Goal: Transaction & Acquisition: Purchase product/service

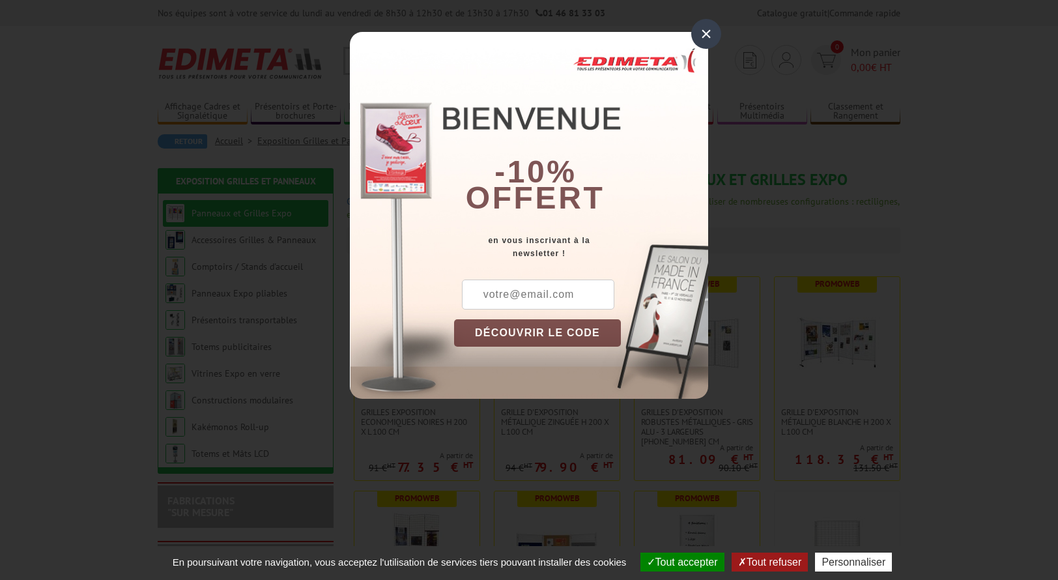
click at [709, 28] on div "×" at bounding box center [706, 34] width 30 height 30
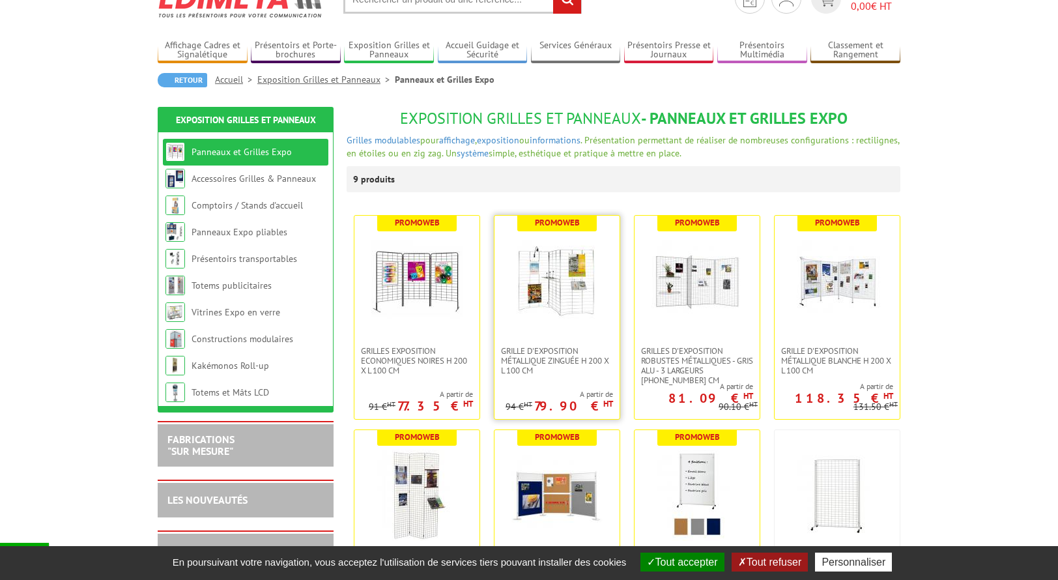
scroll to position [62, 0]
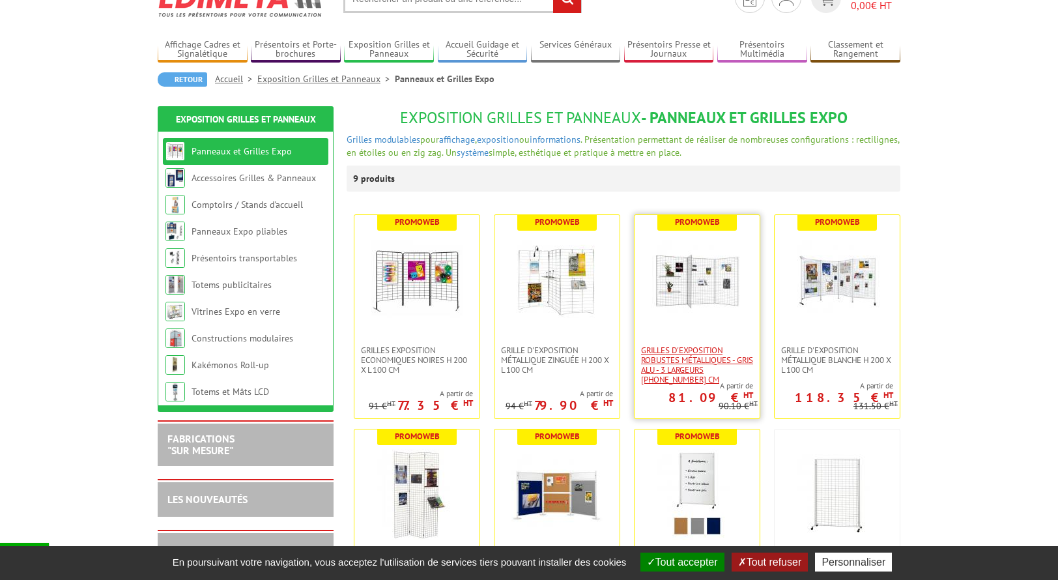
click at [703, 357] on span "Grilles d'exposition robustes métalliques - gris alu - 3 largeurs [PHONE_NUMBER…" at bounding box center [697, 364] width 112 height 39
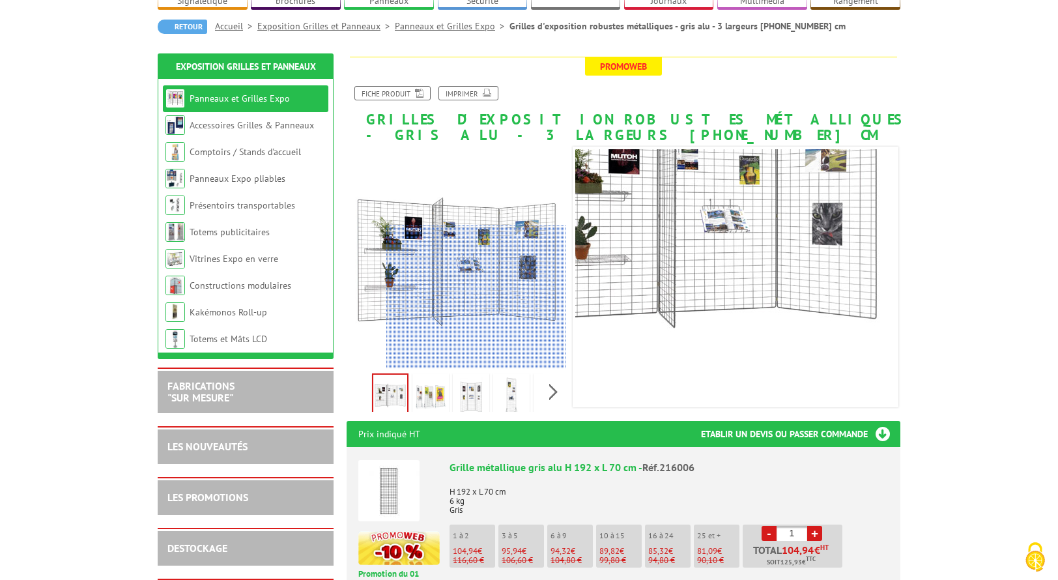
scroll to position [138, 0]
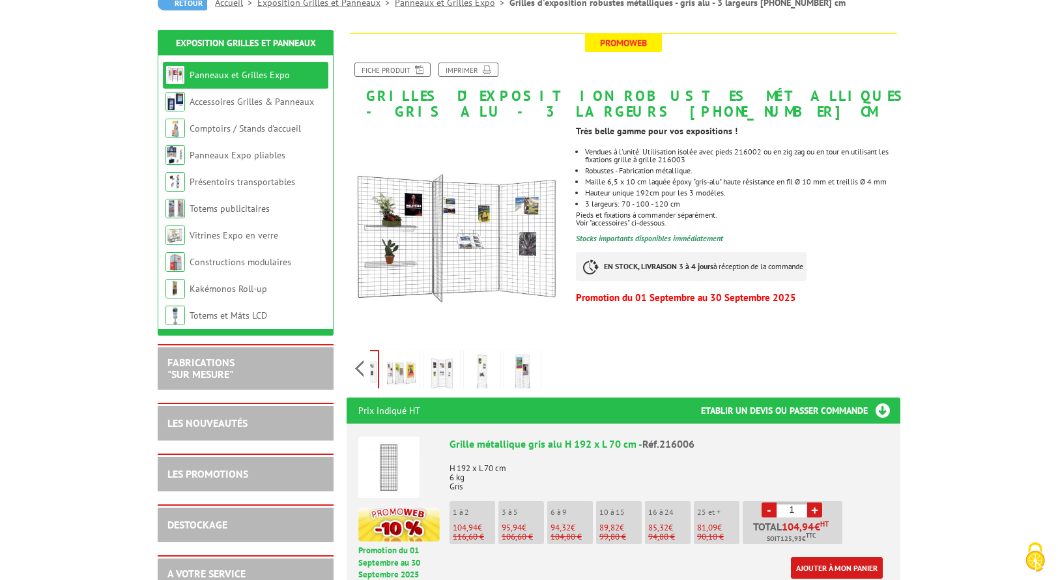
click at [550, 371] on div "Previous Next" at bounding box center [457, 368] width 220 height 46
click at [522, 371] on img at bounding box center [522, 372] width 31 height 40
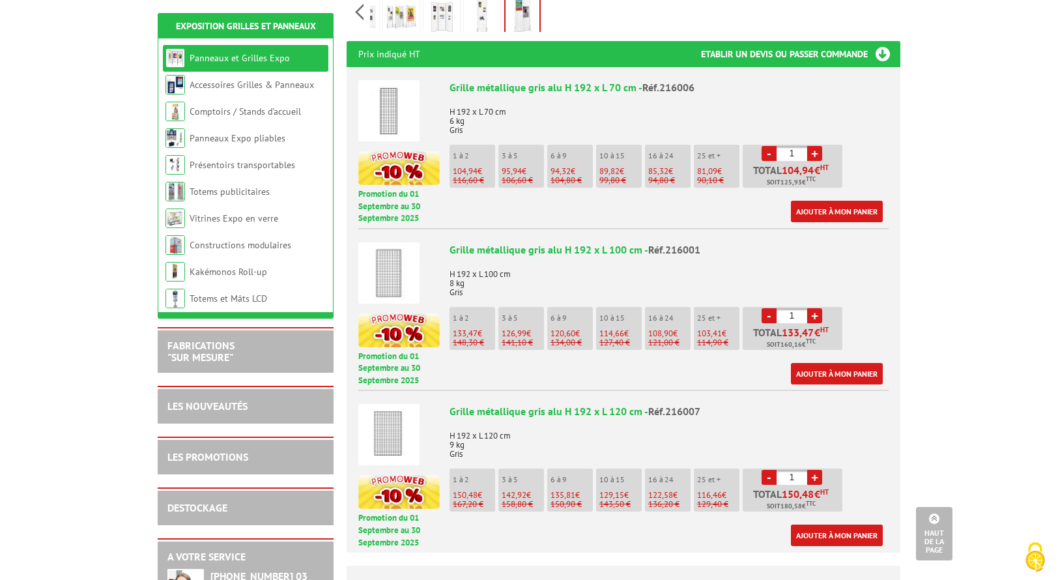
scroll to position [500, 0]
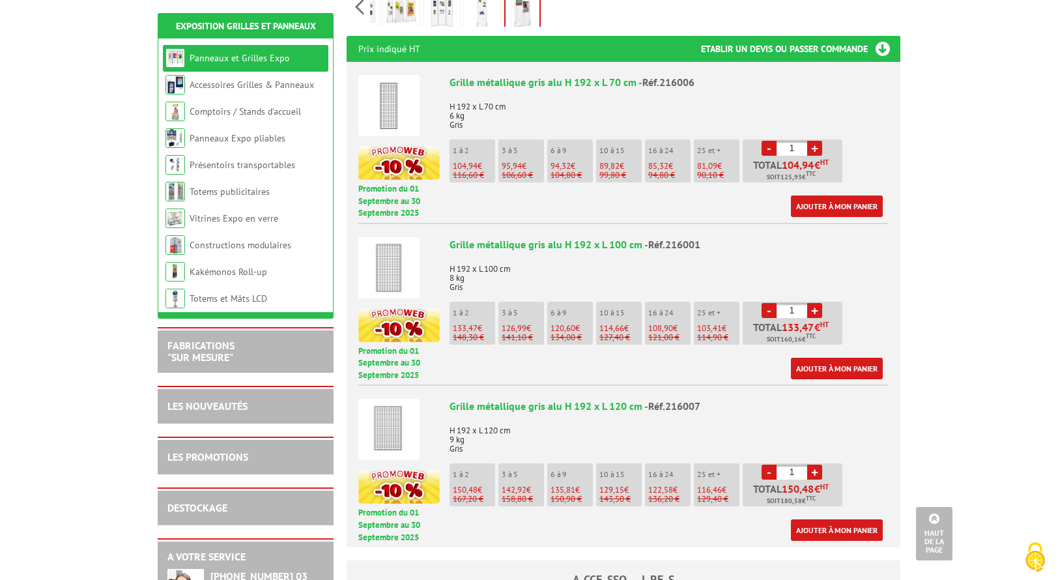
click at [704, 502] on p "129,40 €" at bounding box center [718, 498] width 42 height 9
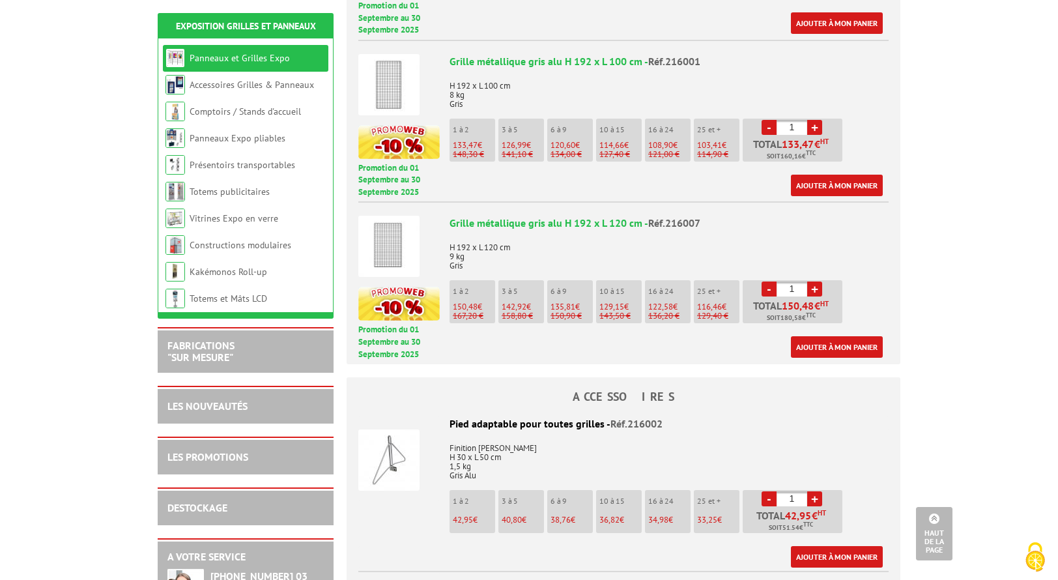
scroll to position [683, 0]
click at [852, 345] on link "Ajouter à mon panier" at bounding box center [837, 346] width 92 height 21
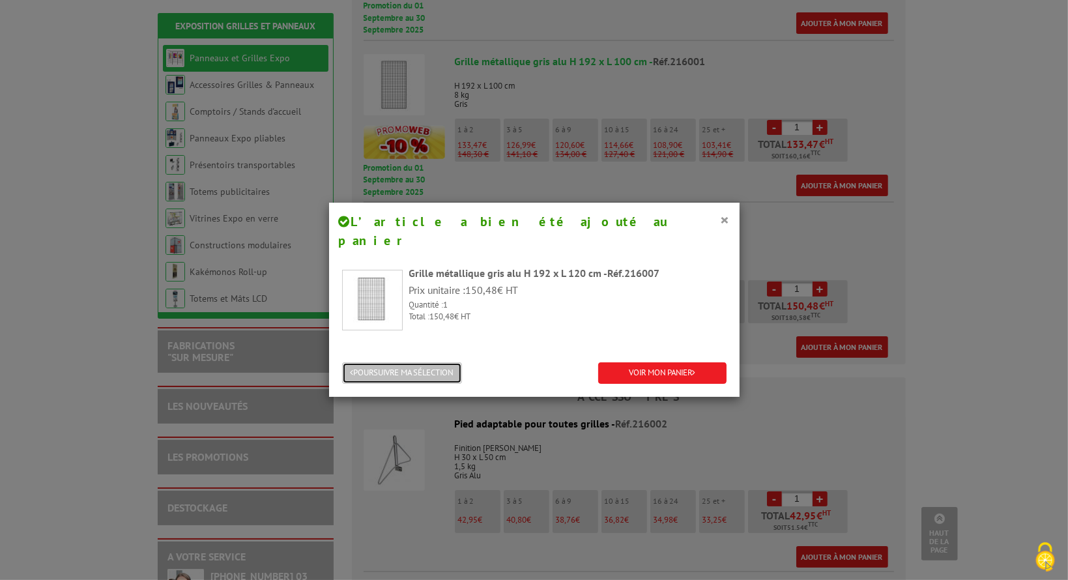
click at [420, 362] on button "POURSUIVRE MA SÉLECTION" at bounding box center [402, 372] width 120 height 21
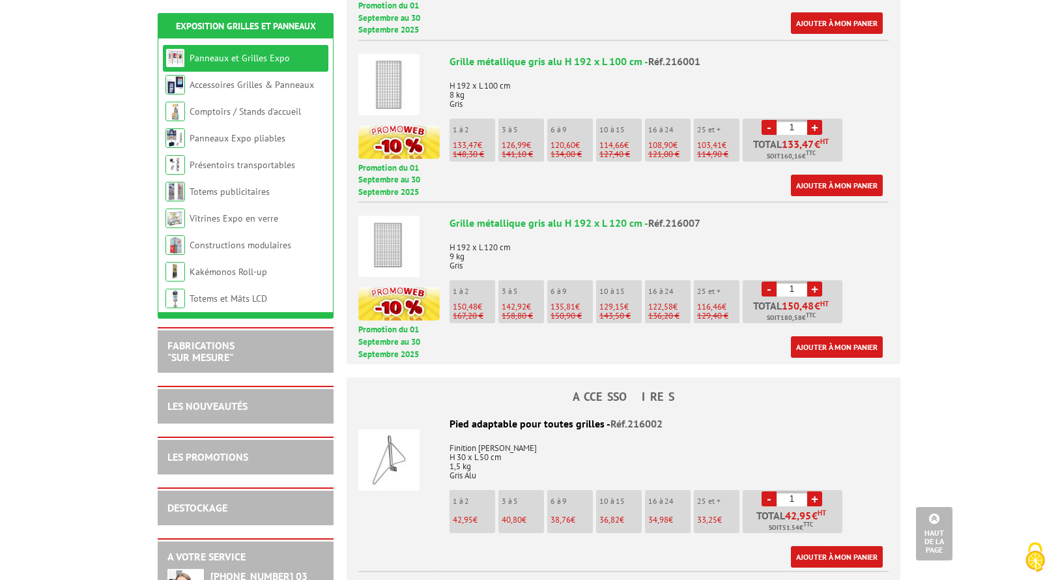
click at [814, 500] on link "+" at bounding box center [814, 498] width 15 height 15
type input "2"
click at [838, 555] on link "Ajouter à mon panier" at bounding box center [837, 556] width 92 height 21
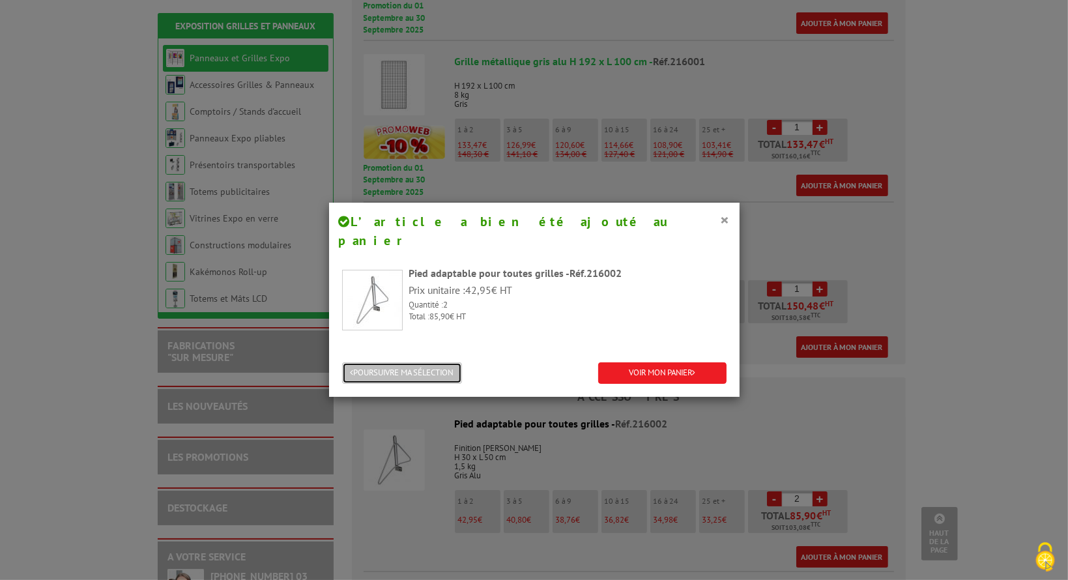
click at [433, 362] on button "POURSUIVRE MA SÉLECTION" at bounding box center [402, 372] width 120 height 21
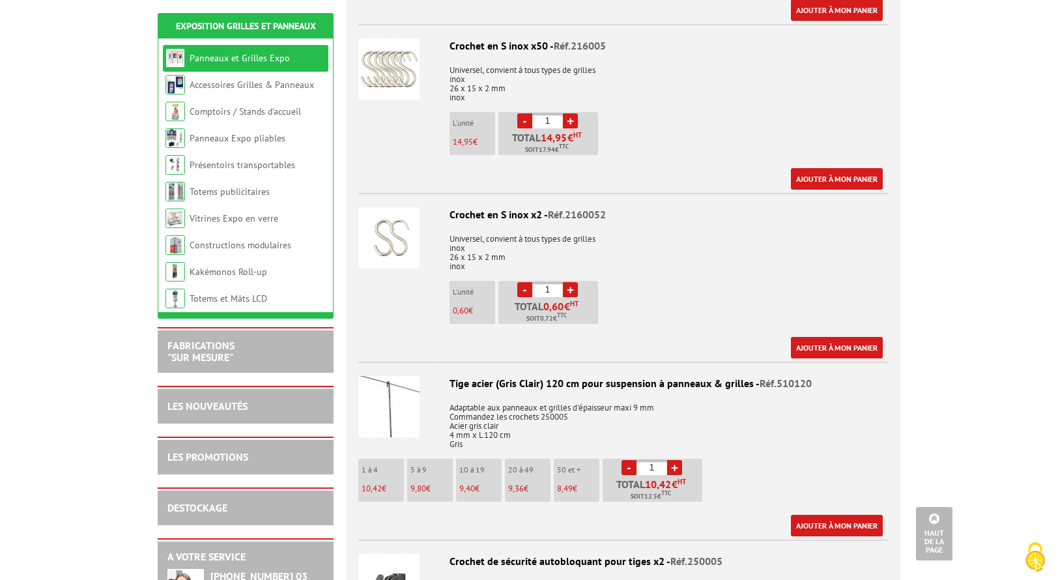
scroll to position [1912, 0]
click at [393, 395] on img at bounding box center [388, 406] width 61 height 61
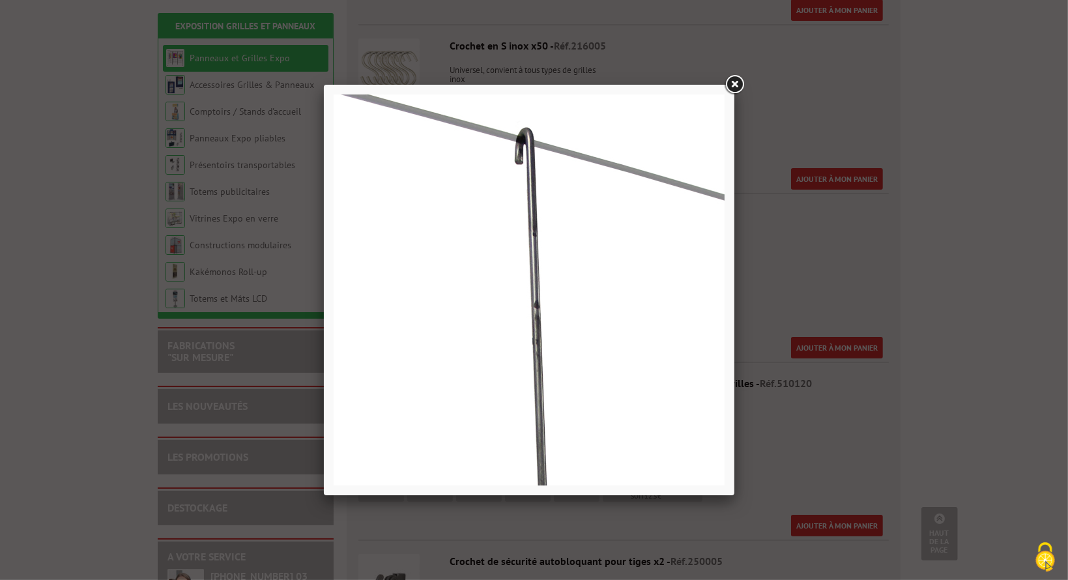
click at [738, 79] on link at bounding box center [733, 84] width 23 height 23
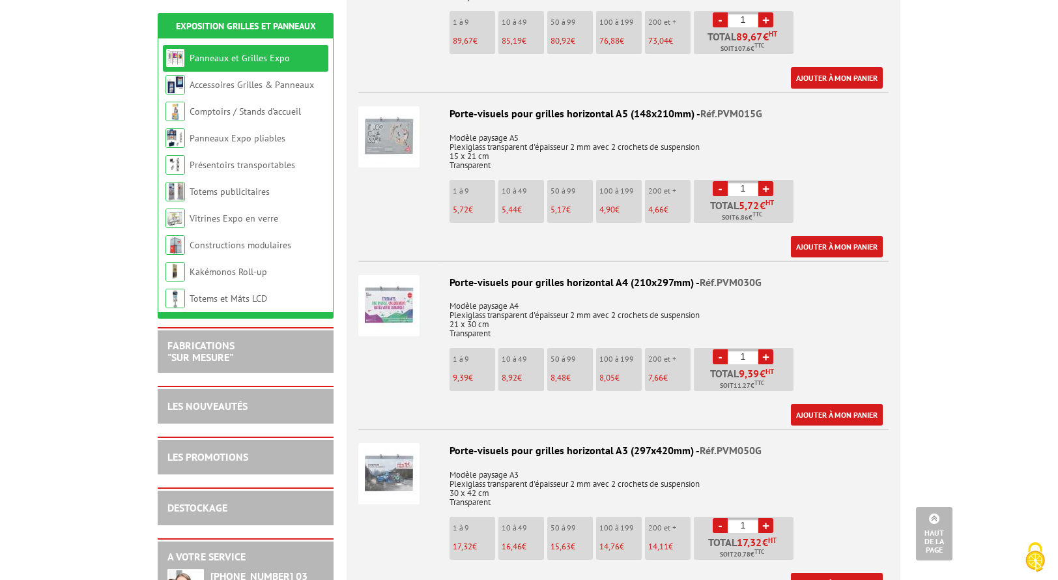
scroll to position [3351, 0]
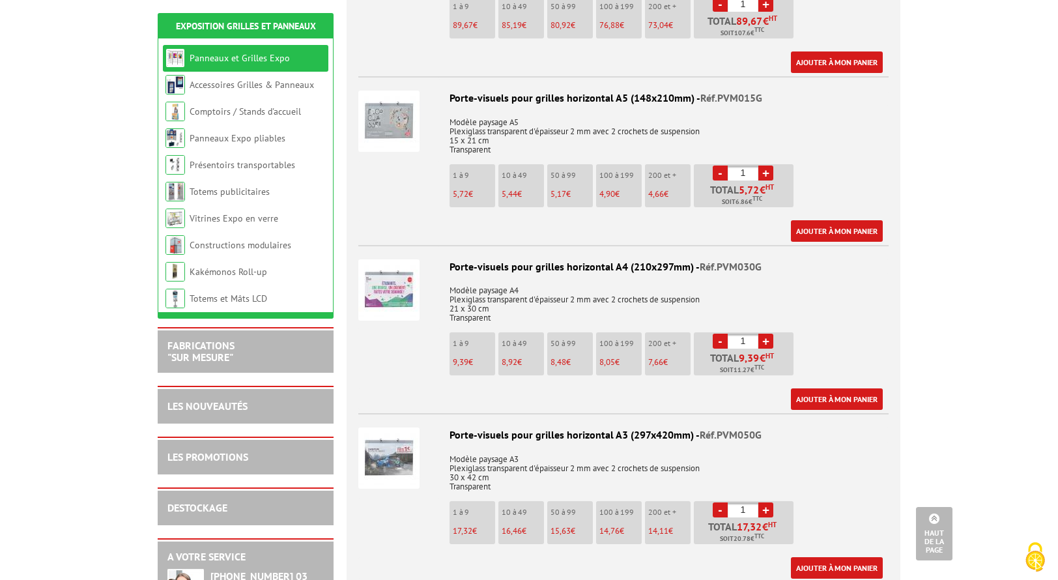
click at [386, 287] on img at bounding box center [388, 289] width 61 height 61
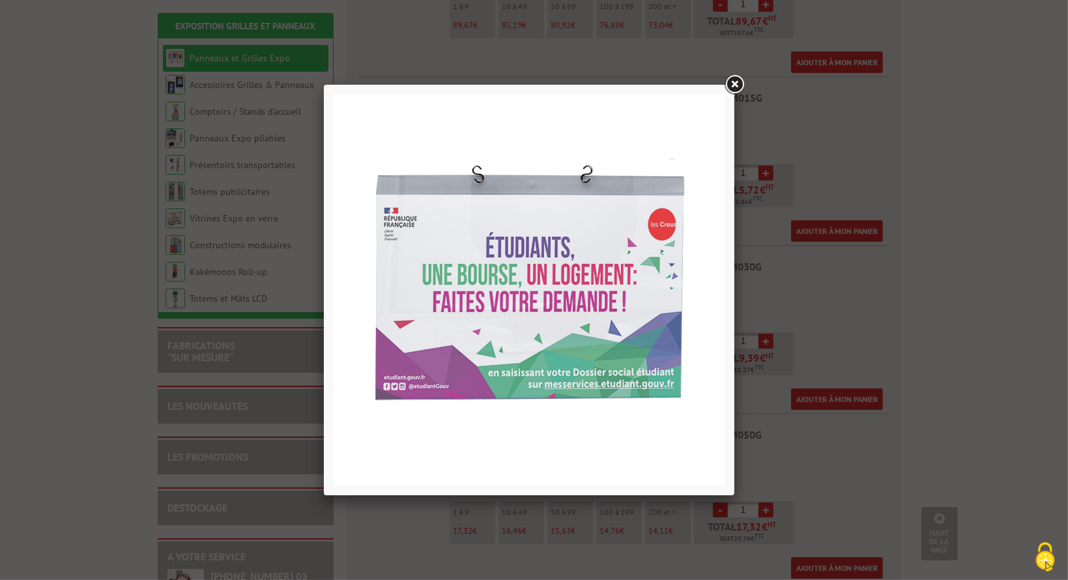
click at [730, 83] on link at bounding box center [733, 84] width 23 height 23
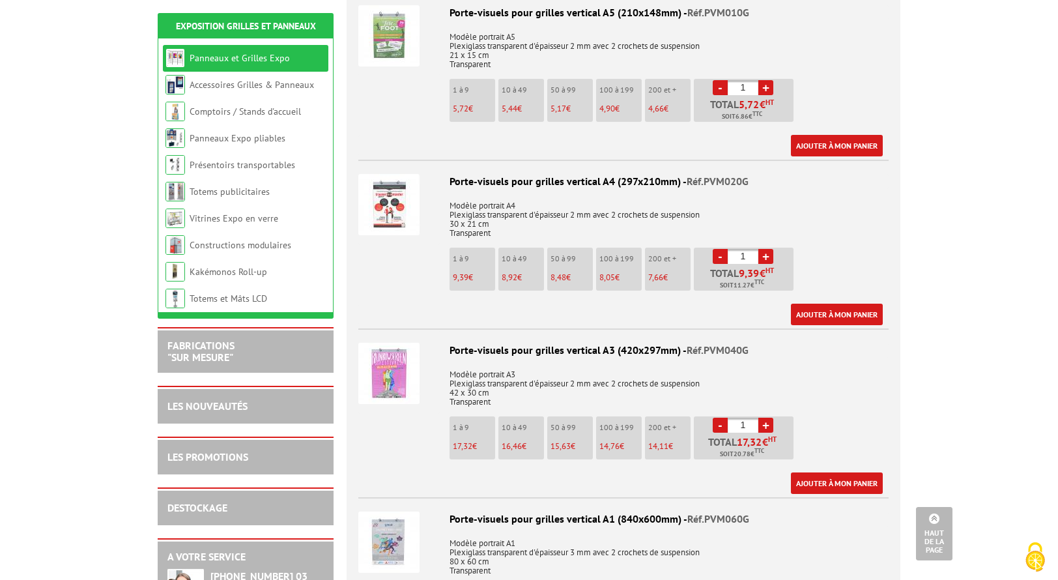
scroll to position [3926, 0]
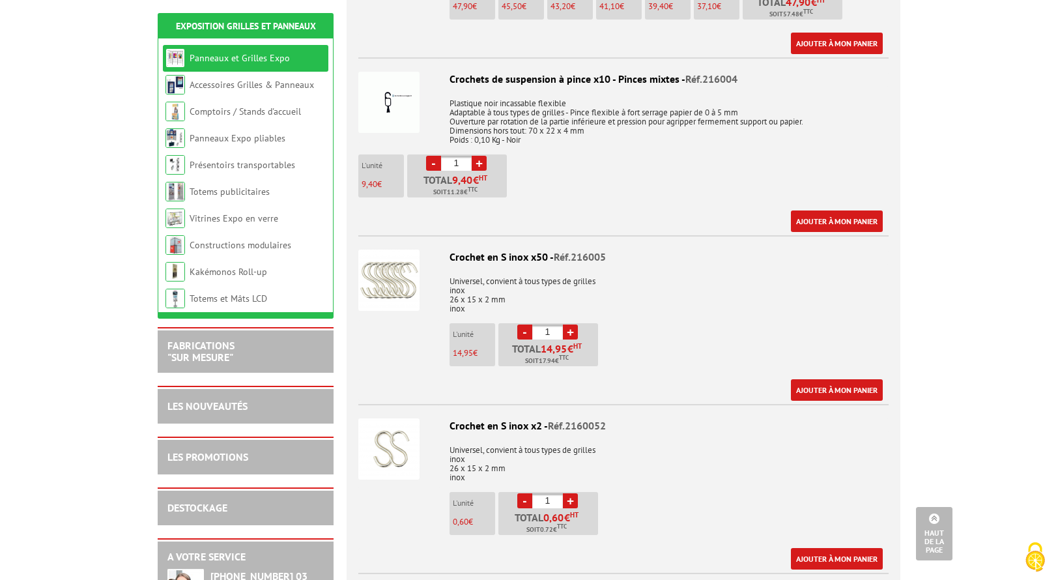
click at [597, 308] on p "Universel, convient à tous types de grilles inox 26 x 15 x 2 mm inox" at bounding box center [623, 291] width 530 height 46
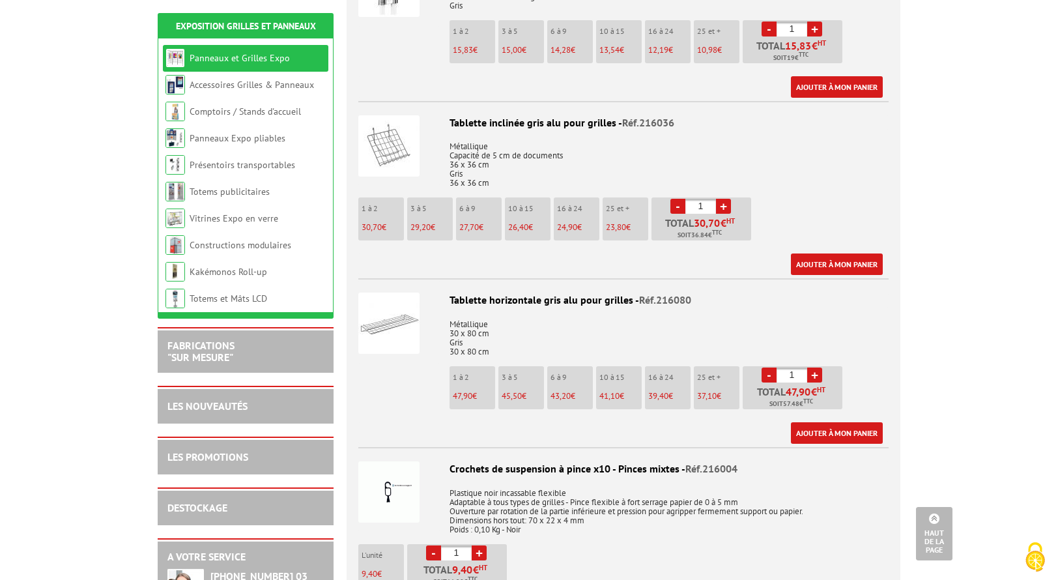
scroll to position [1309, 0]
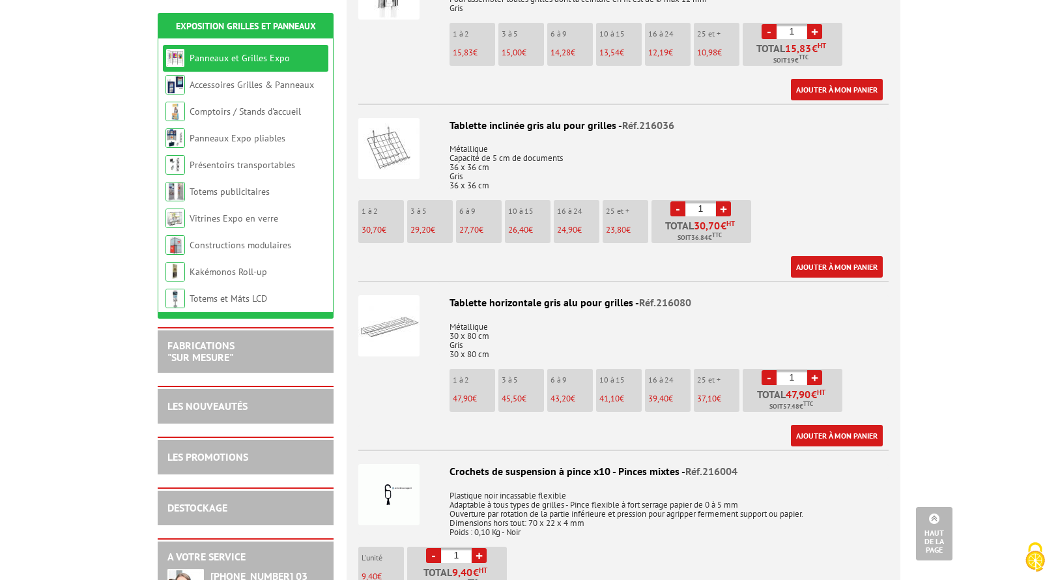
click at [391, 516] on img at bounding box center [388, 494] width 61 height 61
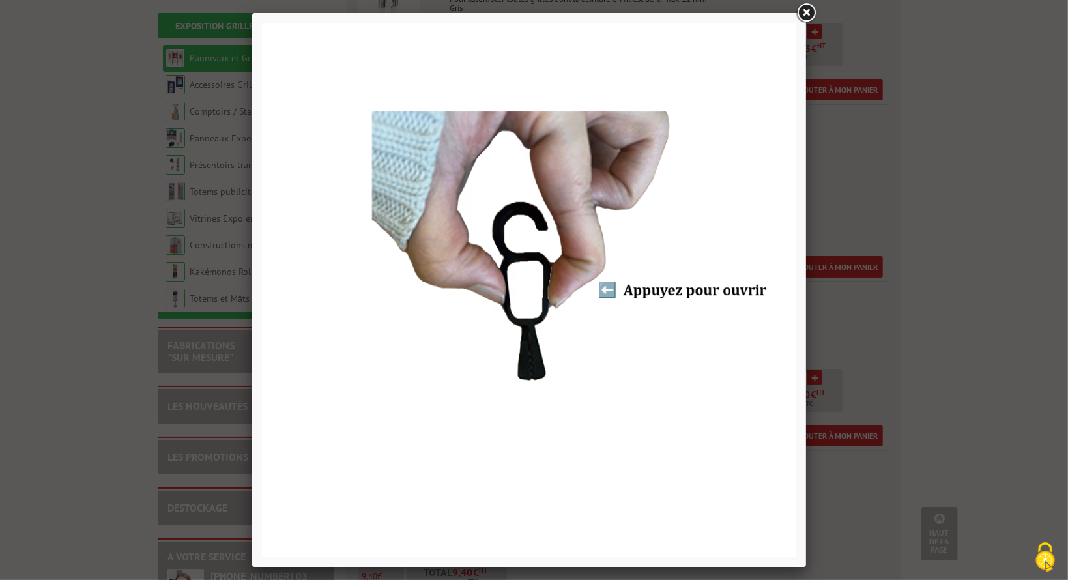
click at [802, 11] on link at bounding box center [805, 12] width 23 height 23
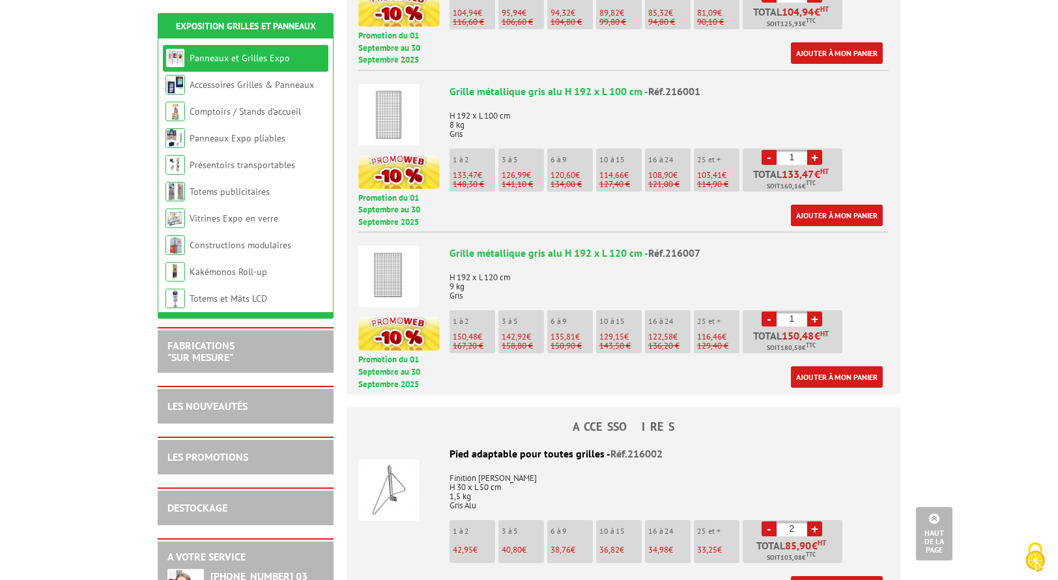
scroll to position [654, 0]
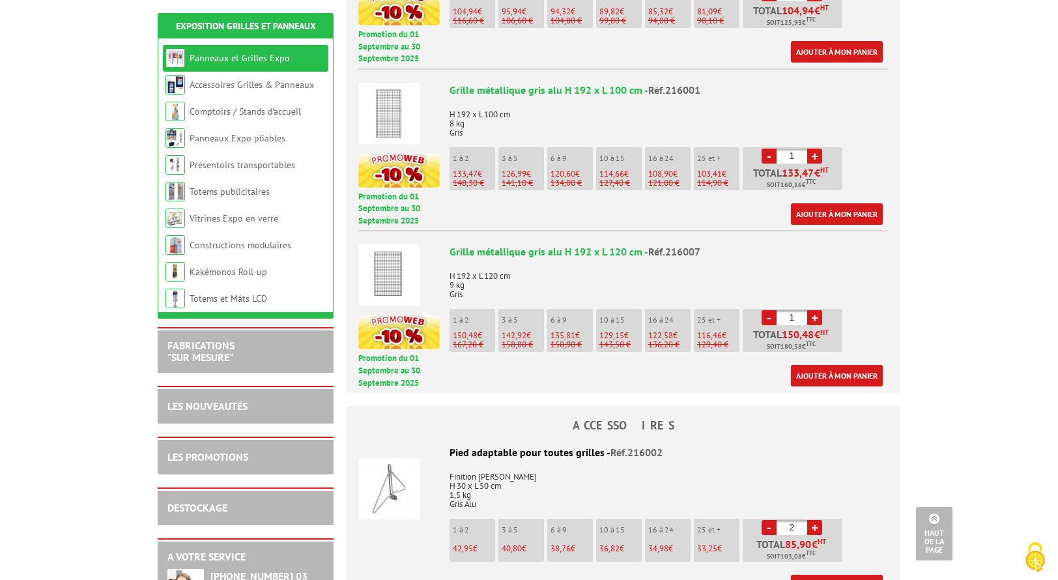
click at [382, 493] on img at bounding box center [388, 488] width 61 height 61
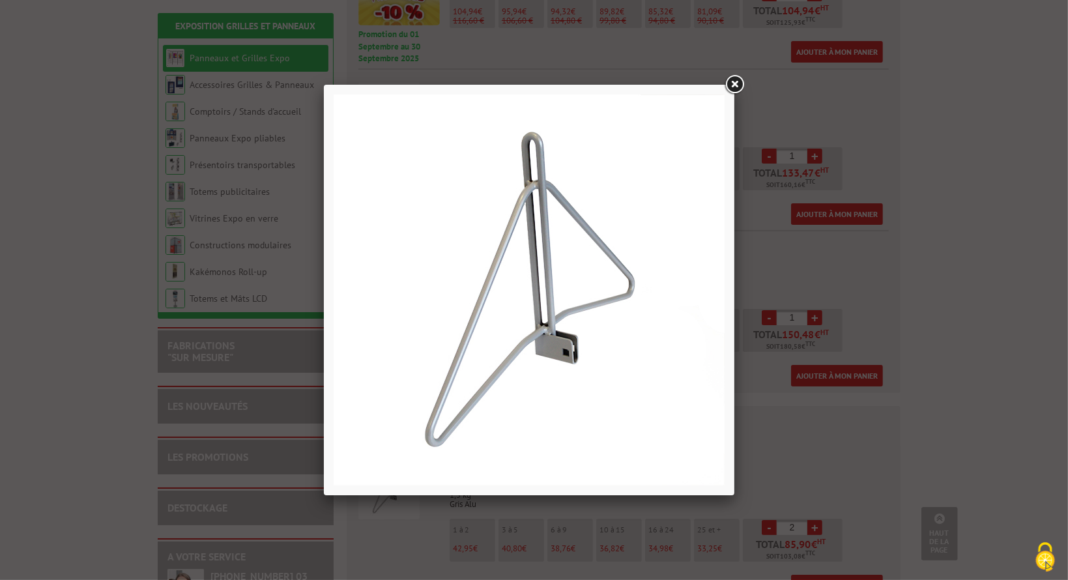
click at [731, 84] on link at bounding box center [733, 84] width 23 height 23
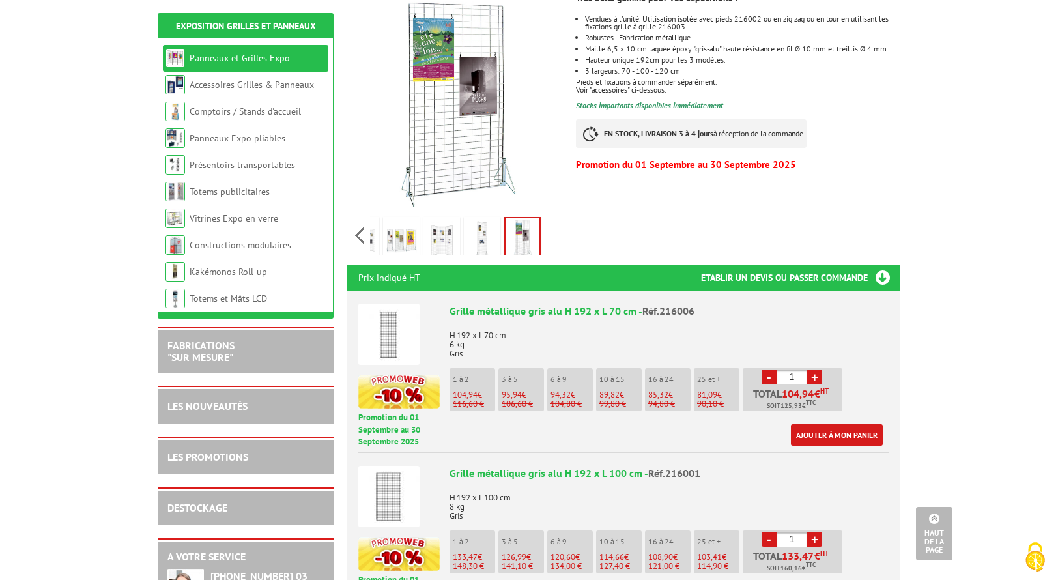
scroll to position [0, 0]
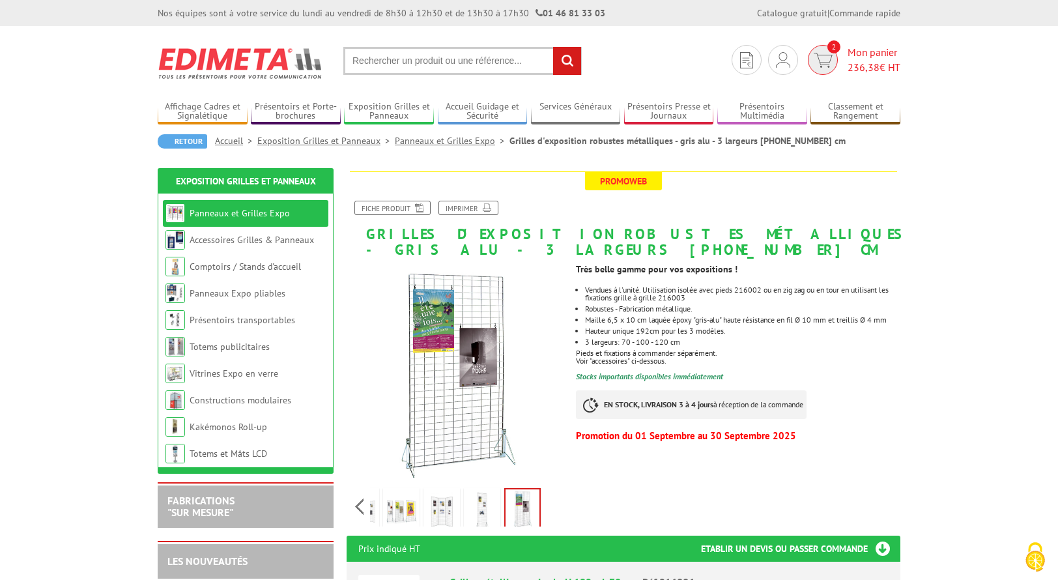
click at [860, 61] on span "236,38" at bounding box center [863, 67] width 32 height 13
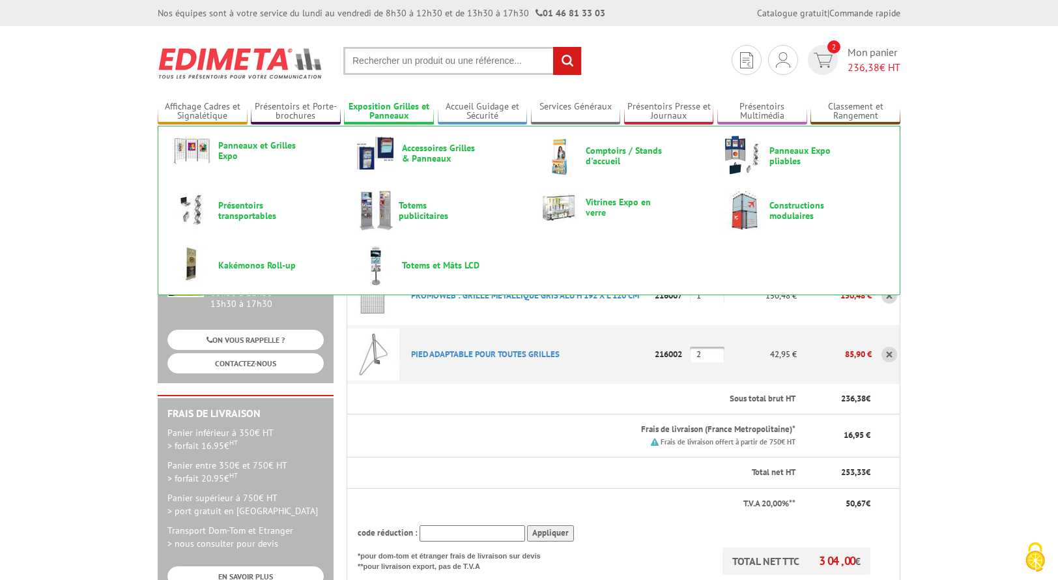
click at [382, 111] on link "Exposition Grilles et Panneaux" at bounding box center [389, 111] width 90 height 21
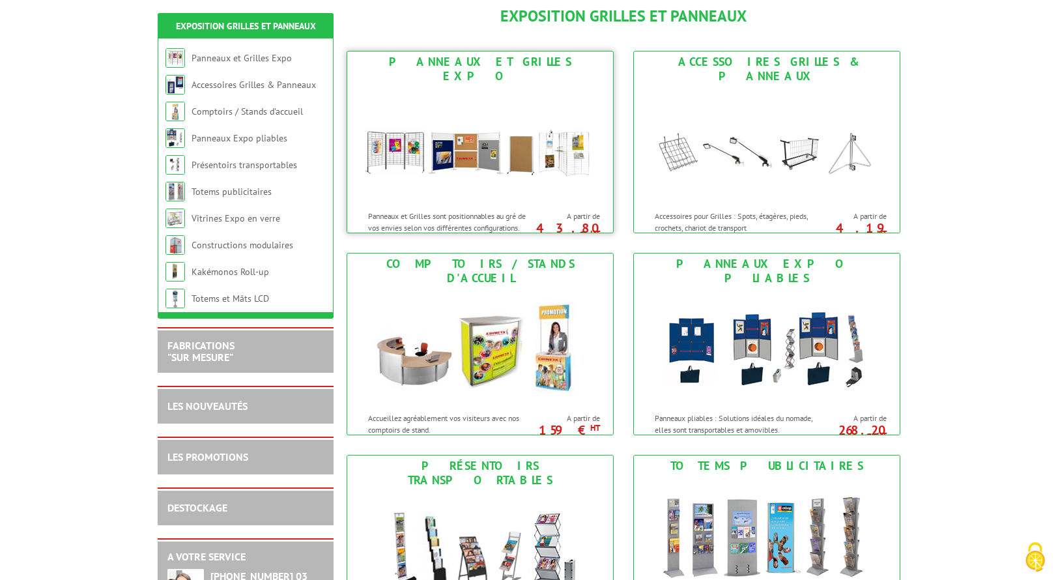
scroll to position [154, 0]
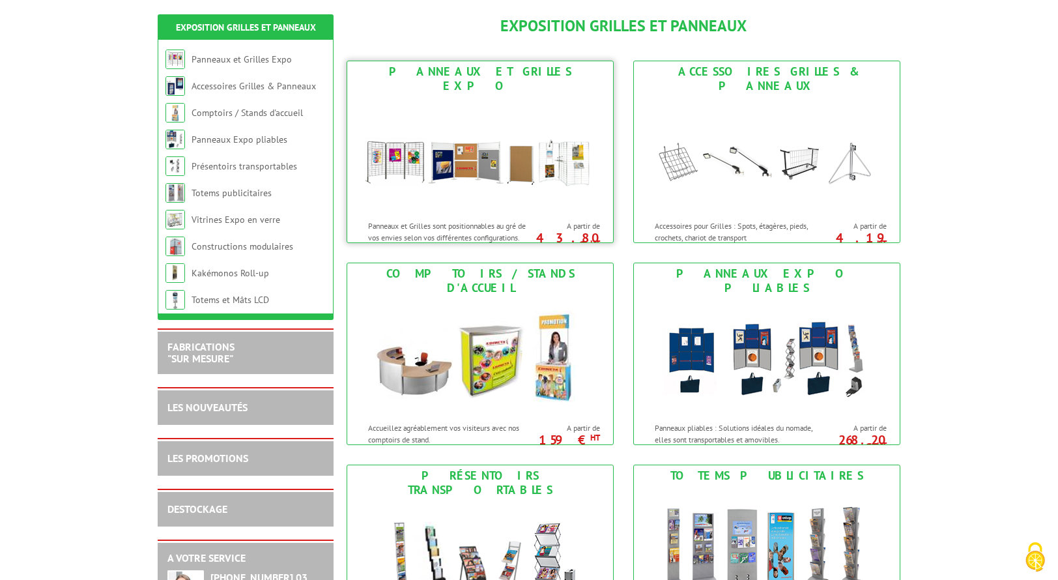
click at [490, 214] on div "Panneaux et Grilles sont positionnables au gré de vos envies selon vos différen…" at bounding box center [440, 228] width 186 height 29
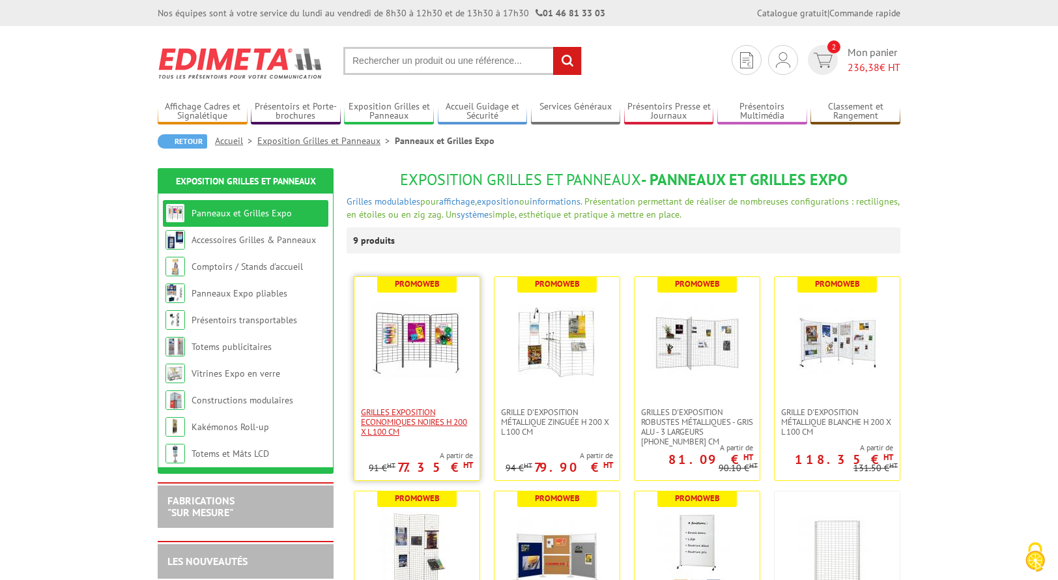
click at [434, 412] on span "Grilles Exposition Economiques Noires H 200 x L 100 cm" at bounding box center [417, 421] width 112 height 29
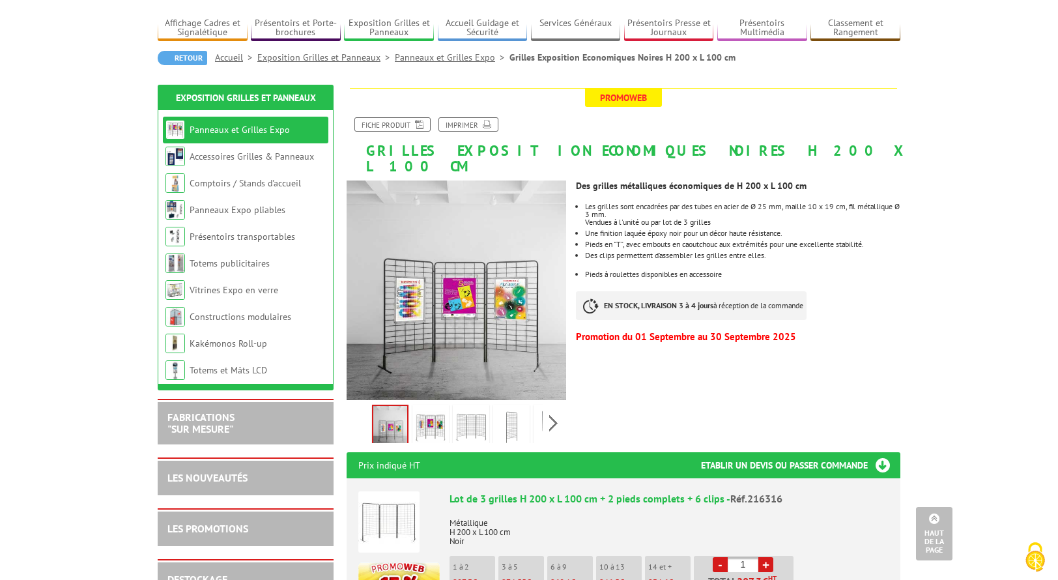
scroll to position [65, 0]
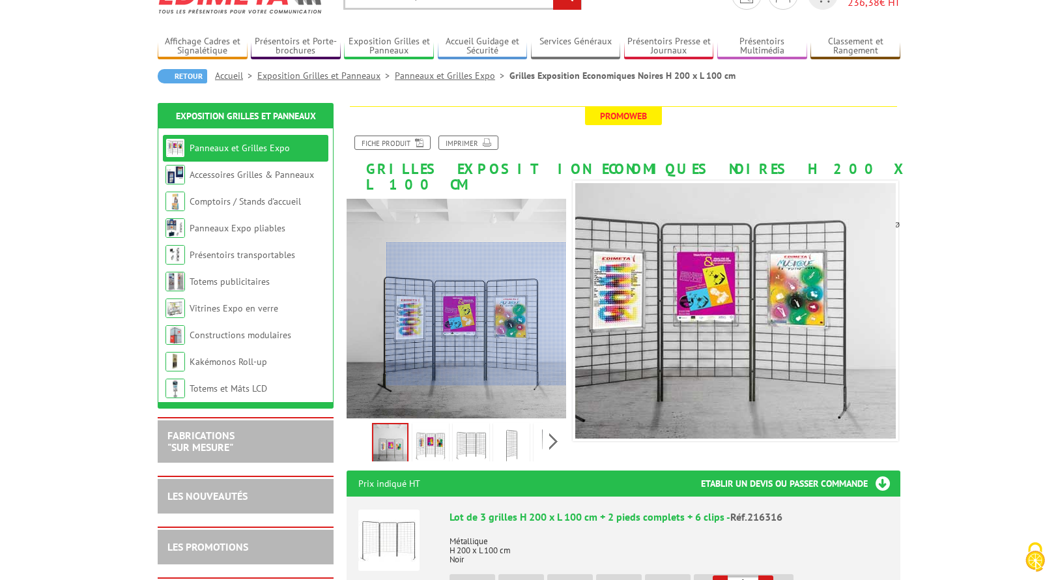
click at [490, 313] on div at bounding box center [476, 313] width 180 height 143
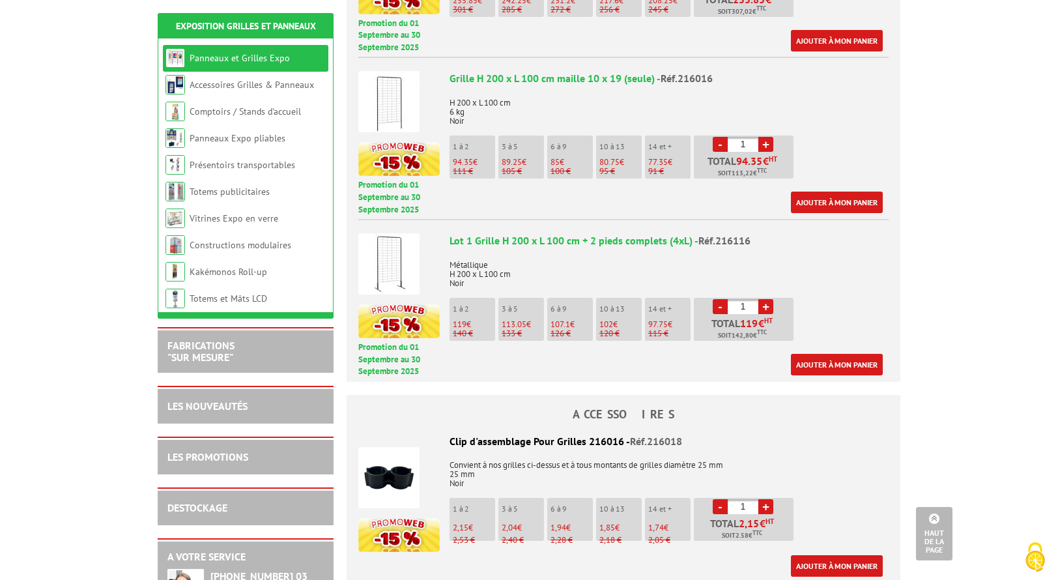
scroll to position [835, 0]
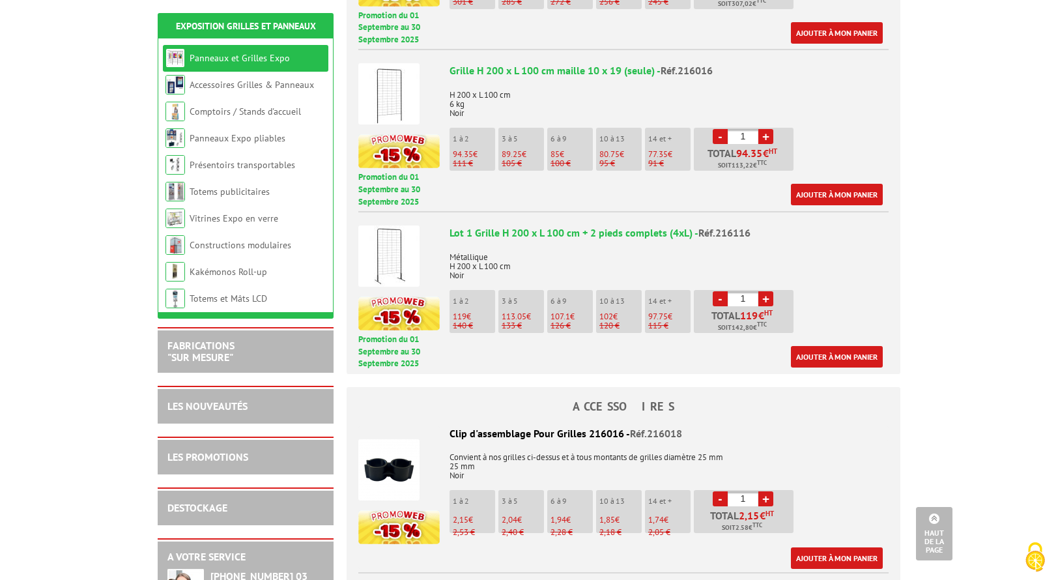
click at [391, 241] on img at bounding box center [388, 255] width 61 height 61
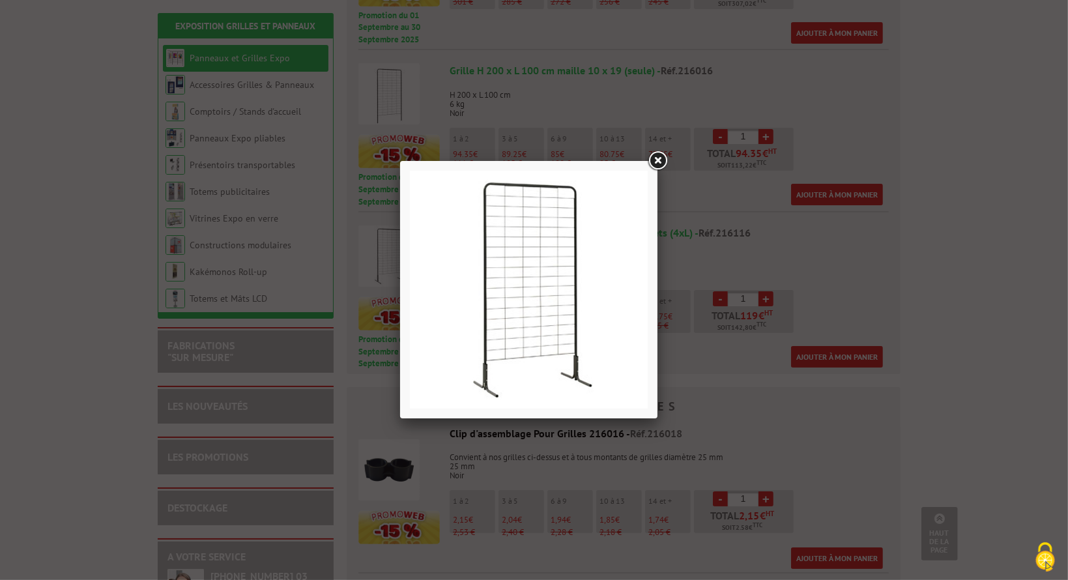
click at [541, 280] on img at bounding box center [529, 290] width 238 height 238
click at [662, 158] on link at bounding box center [656, 160] width 23 height 23
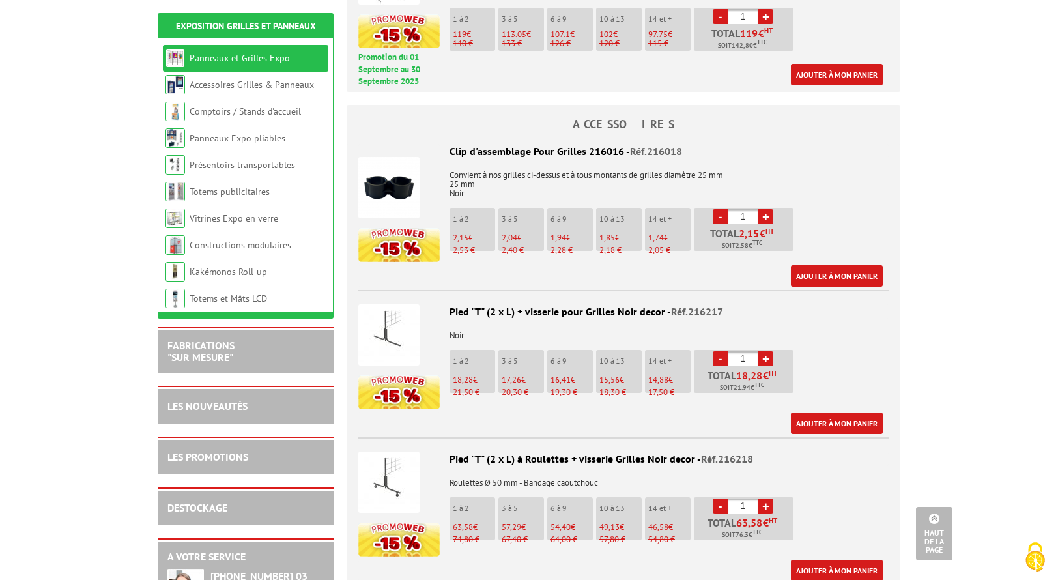
scroll to position [1118, 0]
click at [393, 326] on img at bounding box center [388, 334] width 61 height 61
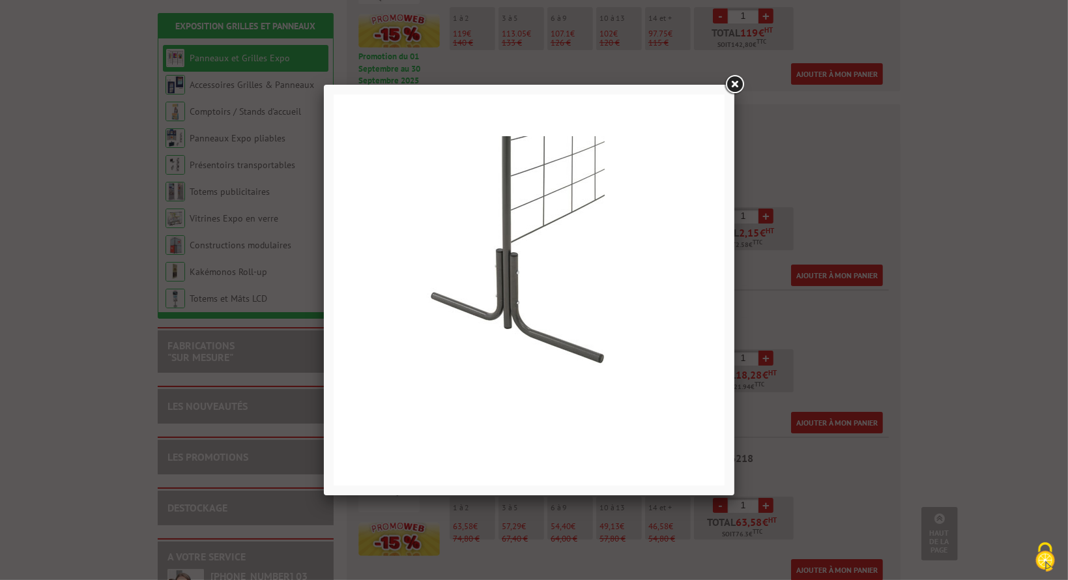
click at [730, 84] on link at bounding box center [733, 84] width 23 height 23
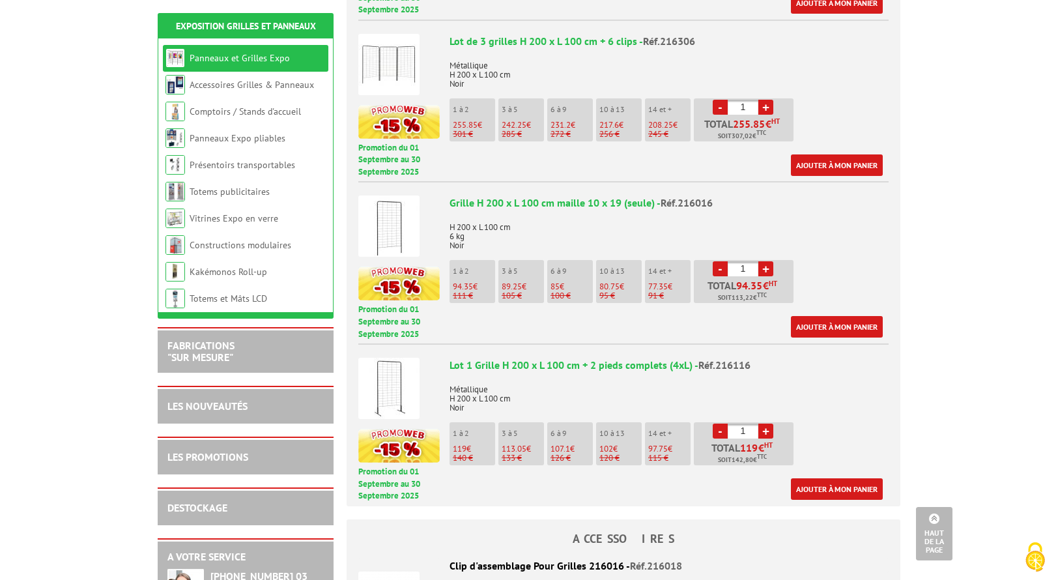
scroll to position [706, 0]
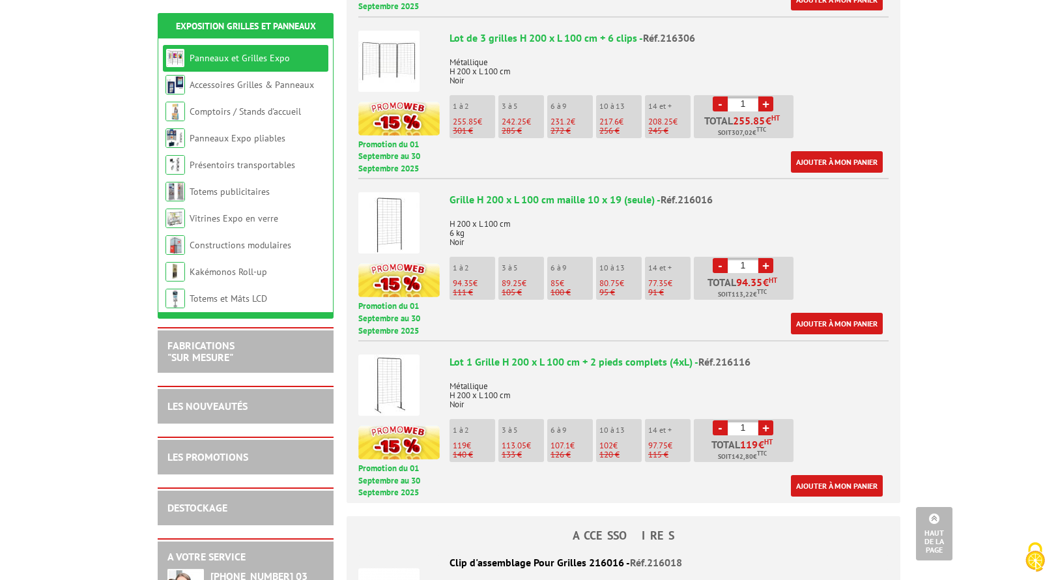
click at [399, 370] on img at bounding box center [388, 384] width 61 height 61
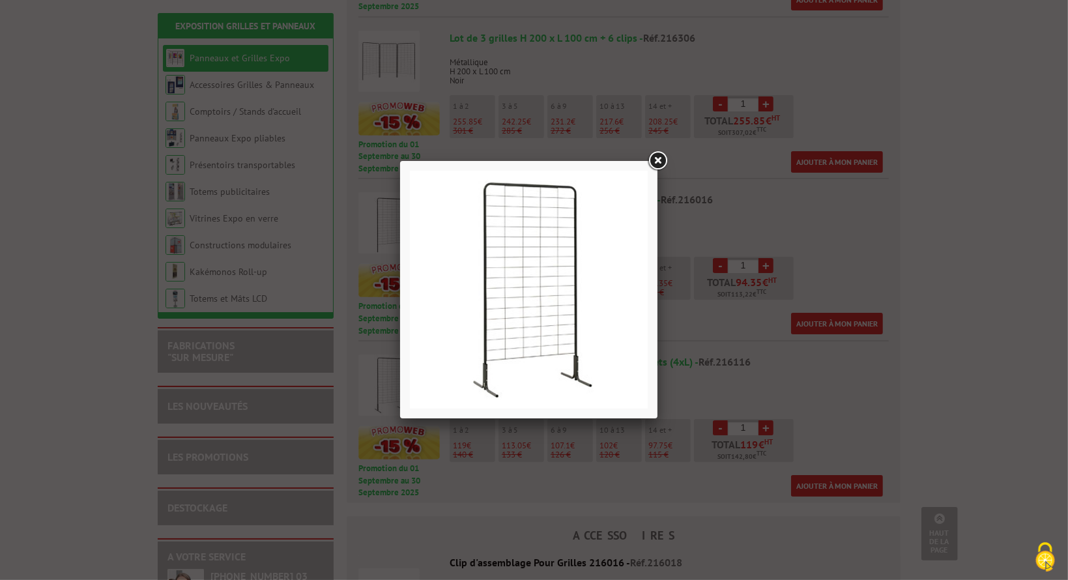
click at [656, 160] on link at bounding box center [656, 160] width 23 height 23
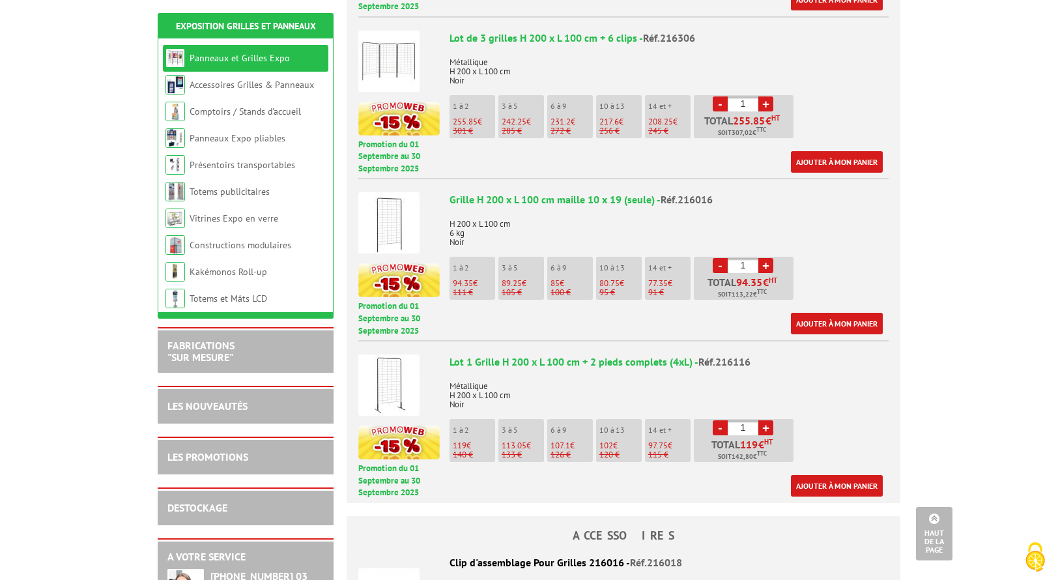
click at [608, 354] on div "Lot 1 Grille H 200 x L 100 cm + 2 pieds complets (4xL) - Réf.216116" at bounding box center [668, 361] width 439 height 15
click at [716, 355] on span "Réf.216116" at bounding box center [724, 361] width 52 height 13
click at [821, 475] on link "Ajouter à mon panier" at bounding box center [837, 485] width 92 height 21
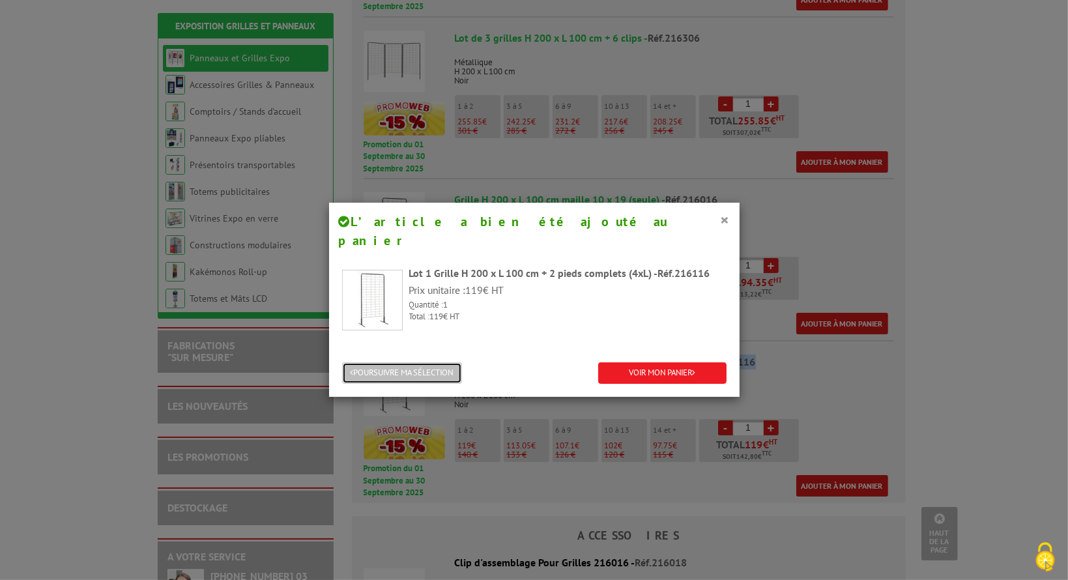
click at [422, 362] on button "POURSUIVRE MA SÉLECTION" at bounding box center [402, 372] width 120 height 21
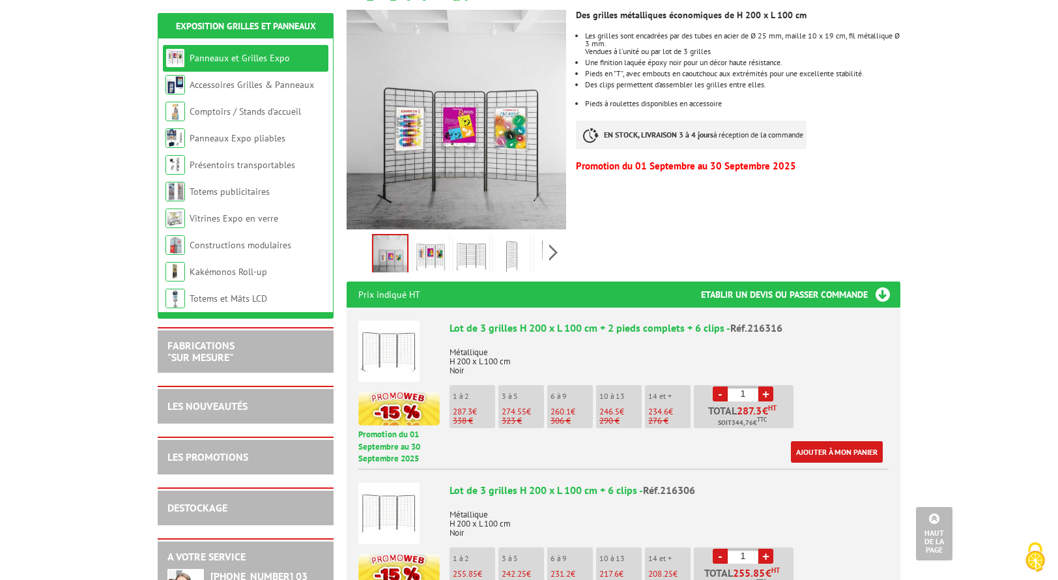
scroll to position [0, 0]
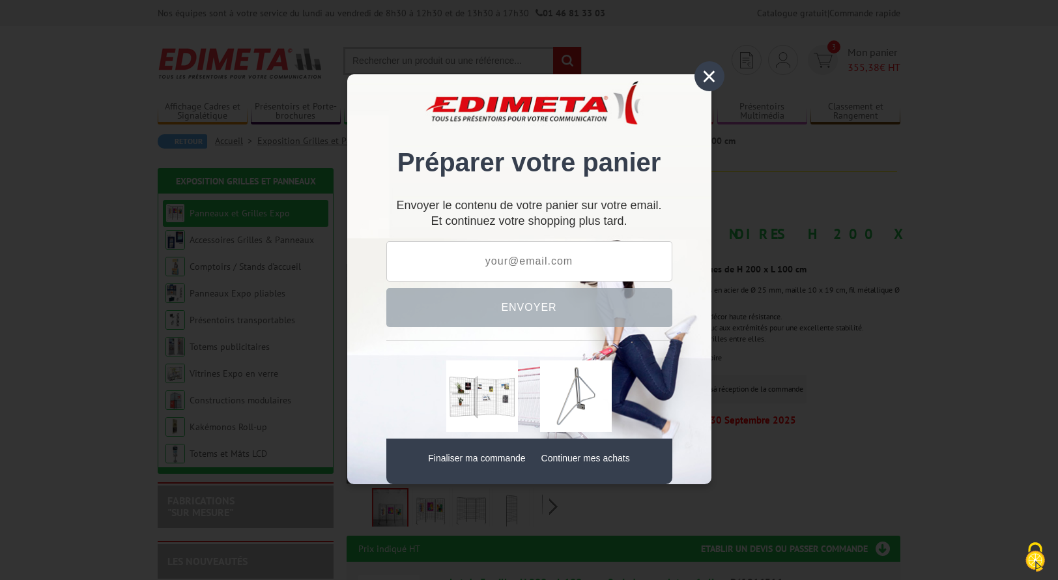
click at [709, 80] on div "×" at bounding box center [709, 76] width 30 height 30
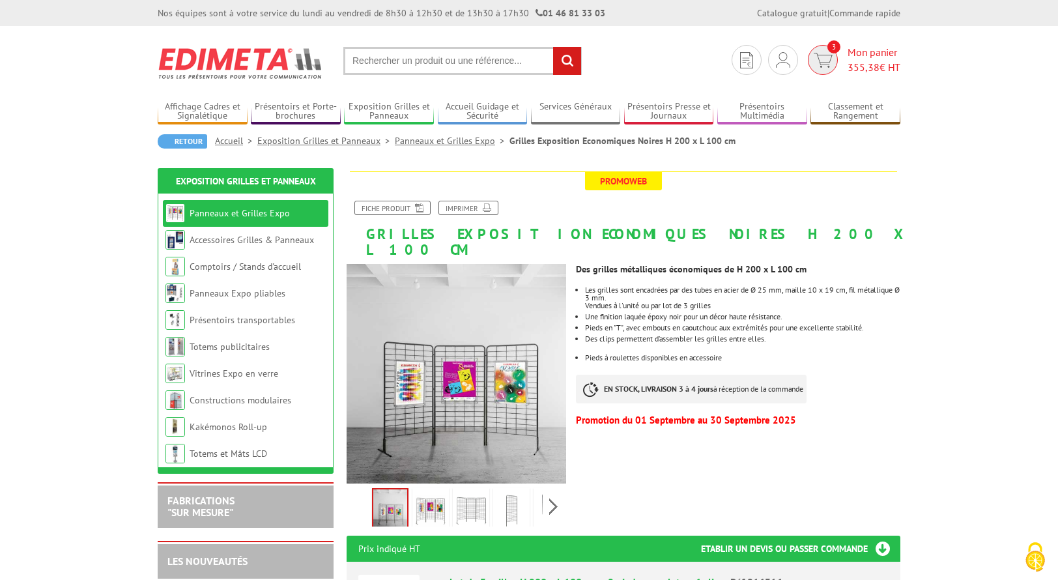
click at [865, 71] on span "355,38" at bounding box center [863, 67] width 32 height 13
